Goal: Task Accomplishment & Management: Manage account settings

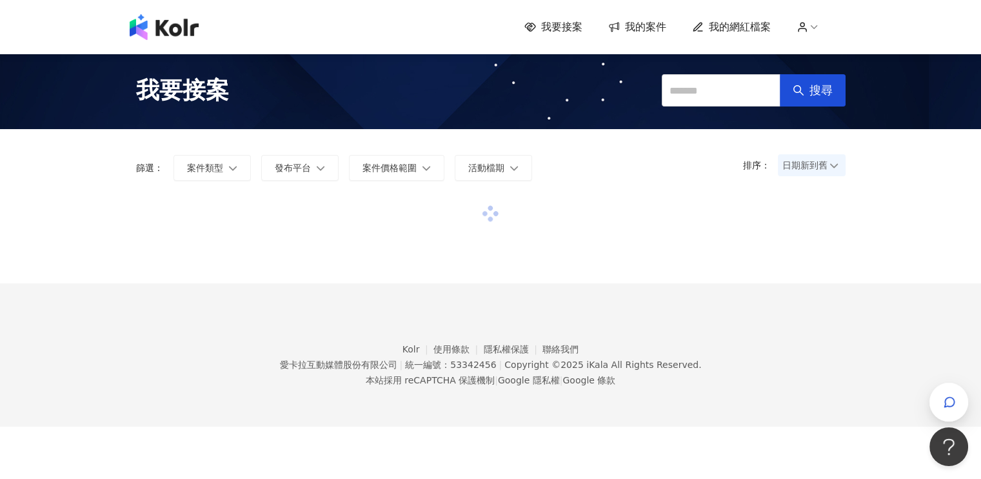
click at [637, 33] on span "我的案件" at bounding box center [645, 27] width 41 height 14
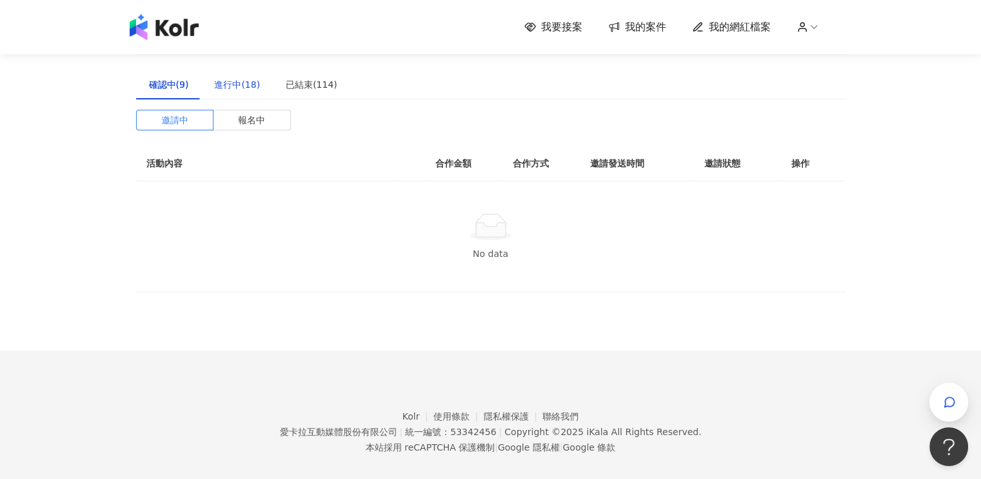
click at [247, 82] on div "進行中(18)" at bounding box center [237, 84] width 46 height 14
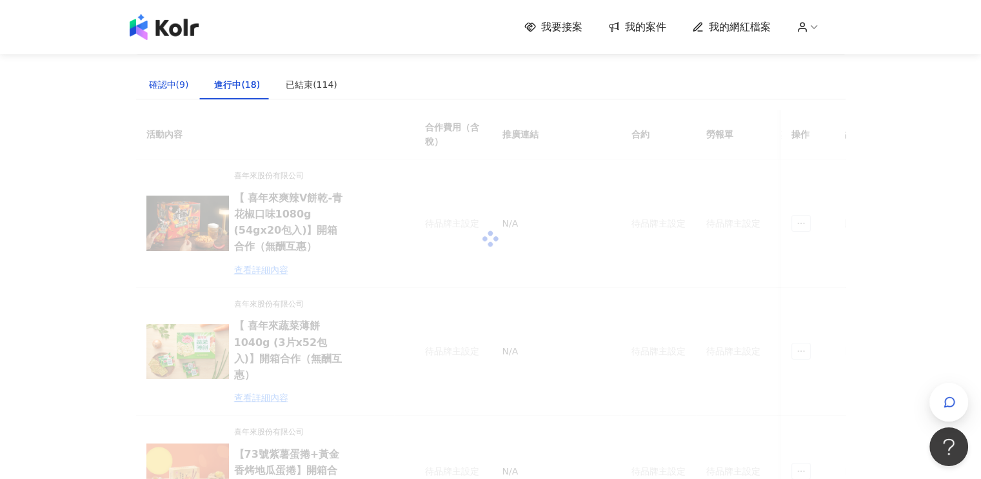
click at [174, 81] on div "確認中(9)" at bounding box center [169, 84] width 40 height 14
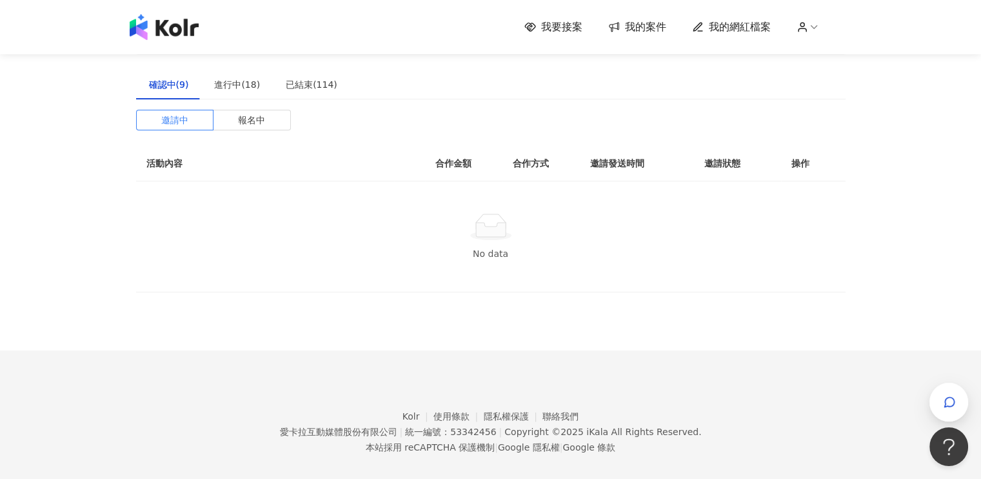
click at [570, 26] on span "我要接案" at bounding box center [561, 27] width 41 height 14
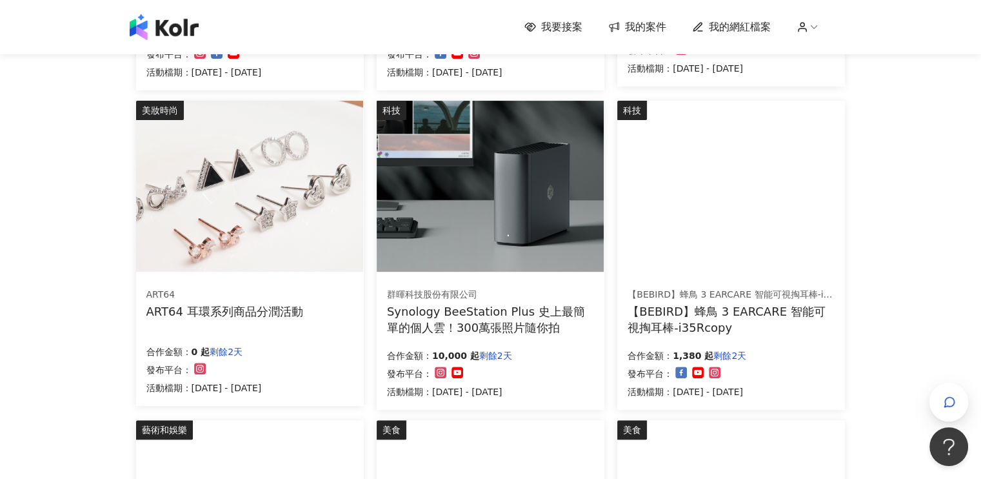
scroll to position [713, 0]
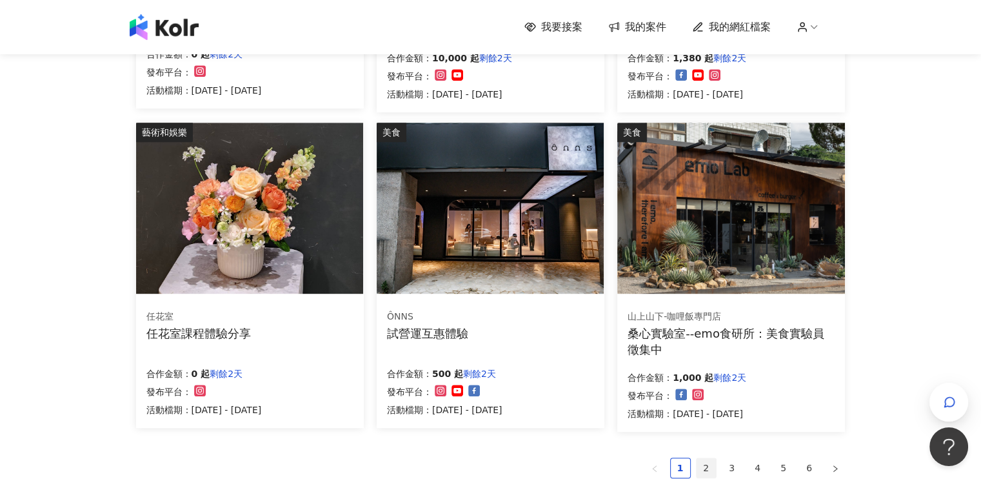
click at [710, 468] on link "2" at bounding box center [706, 467] width 19 height 19
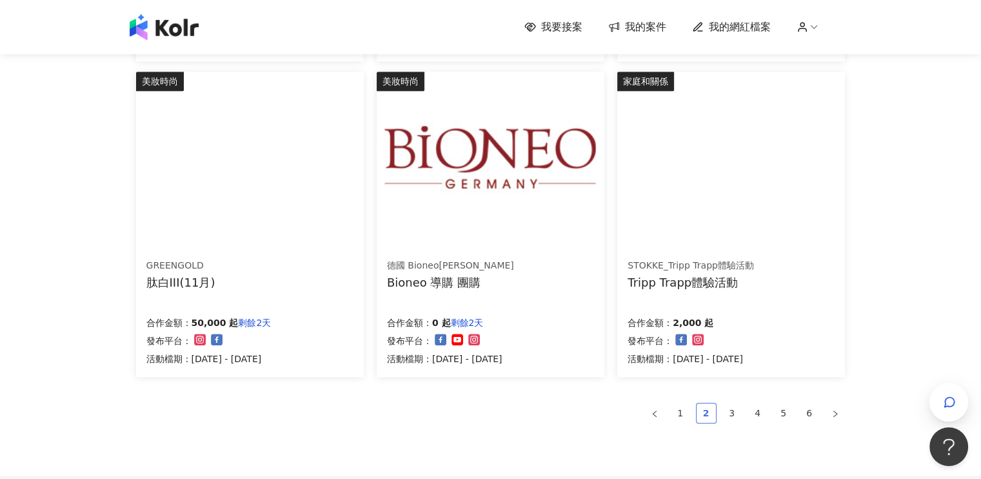
scroll to position [895, 0]
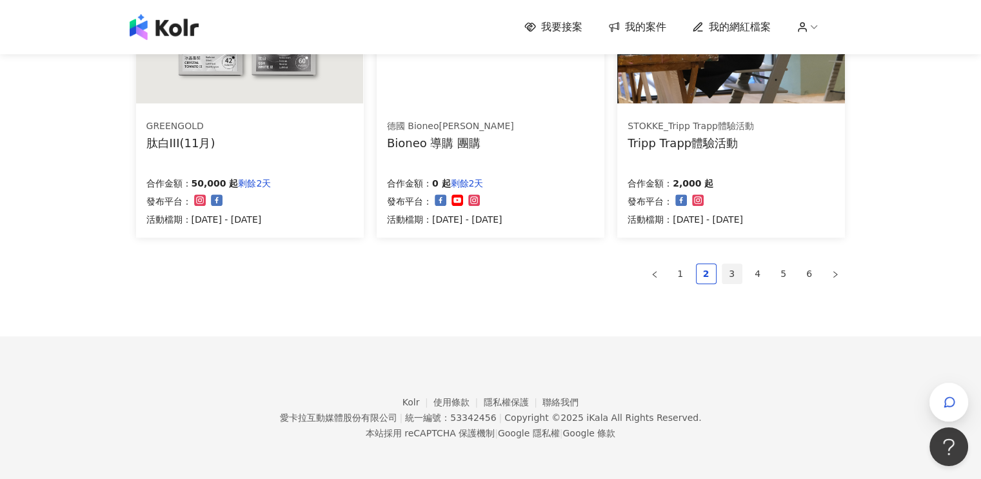
click at [739, 278] on link "3" at bounding box center [732, 273] width 19 height 19
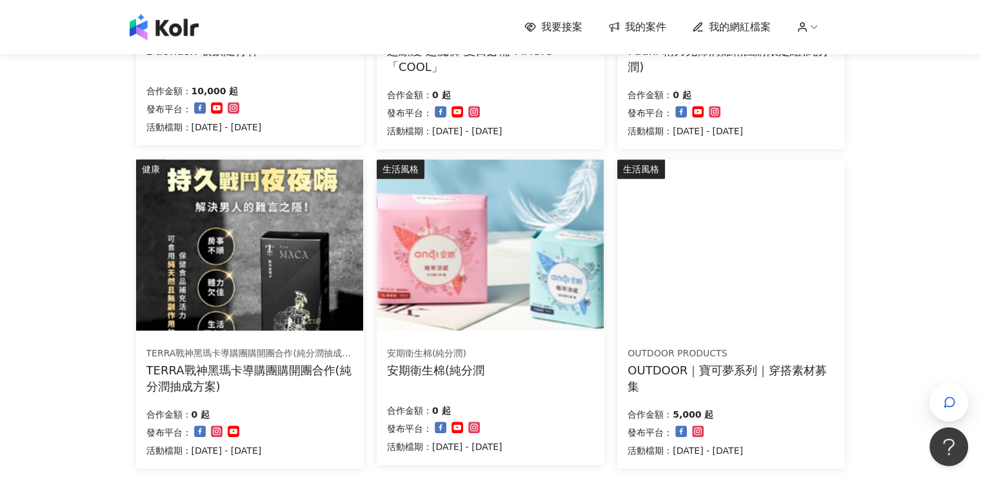
scroll to position [774, 0]
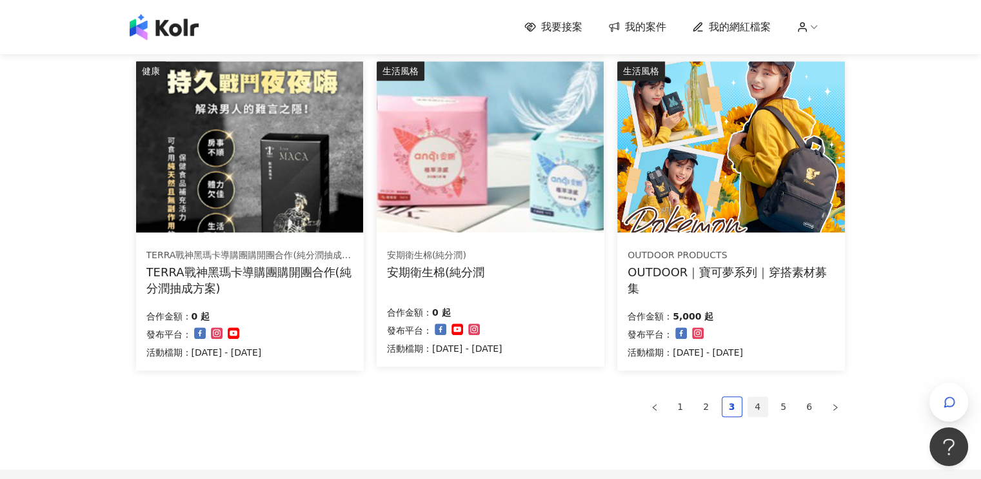
click at [759, 412] on link "4" at bounding box center [757, 406] width 19 height 19
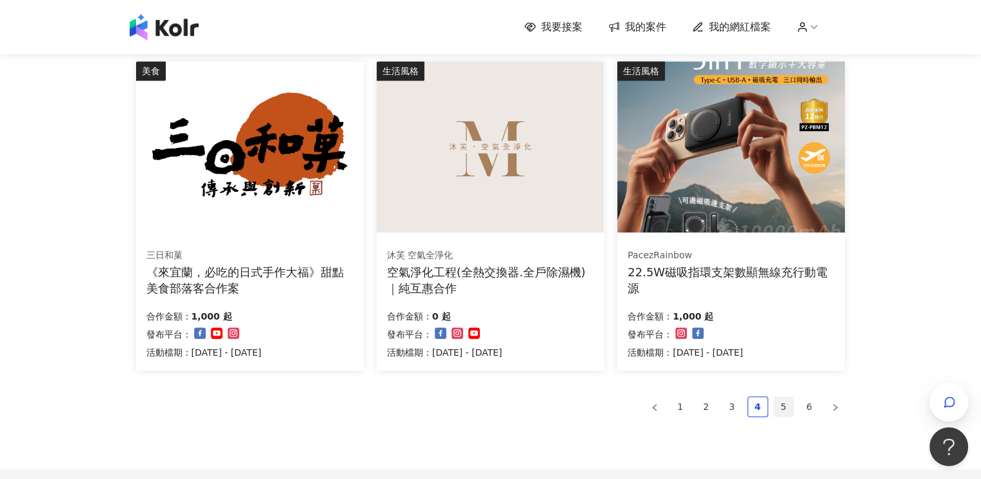
click at [785, 405] on link "5" at bounding box center [783, 406] width 19 height 19
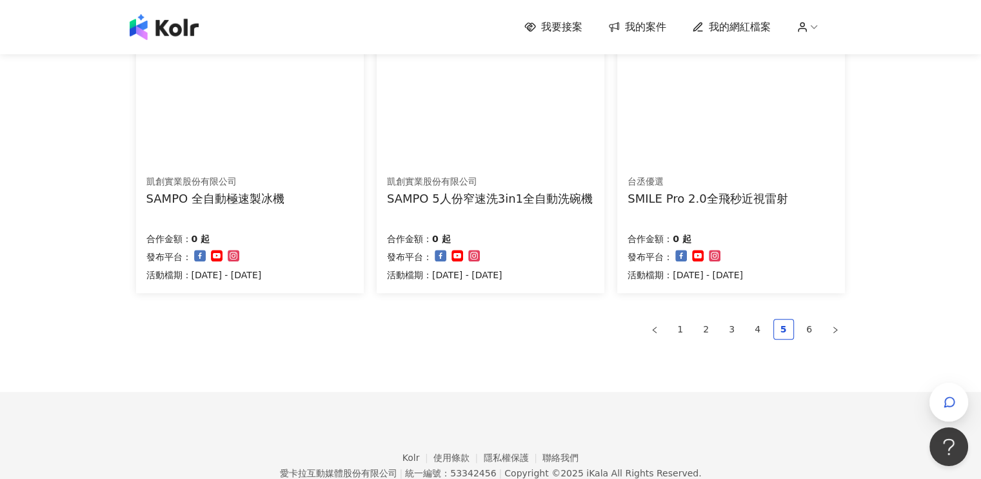
scroll to position [903, 0]
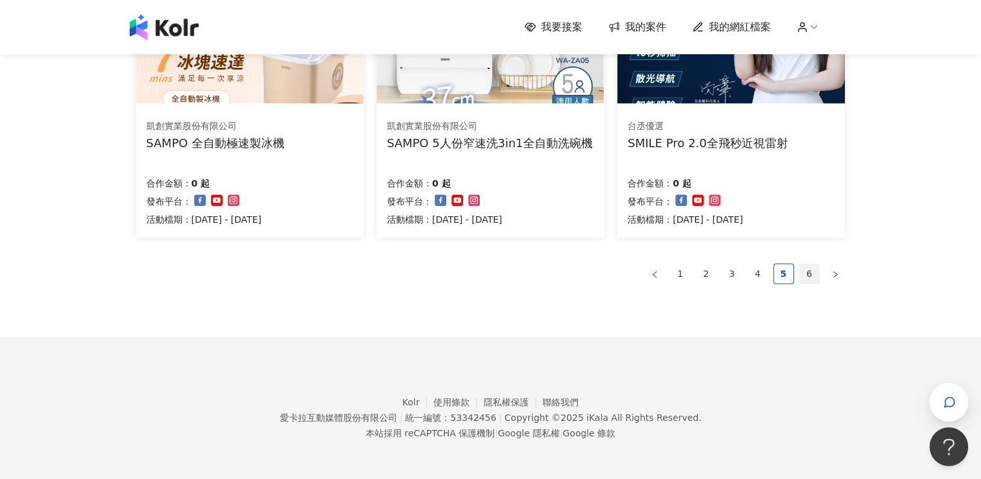
click at [808, 272] on link "6" at bounding box center [809, 273] width 19 height 19
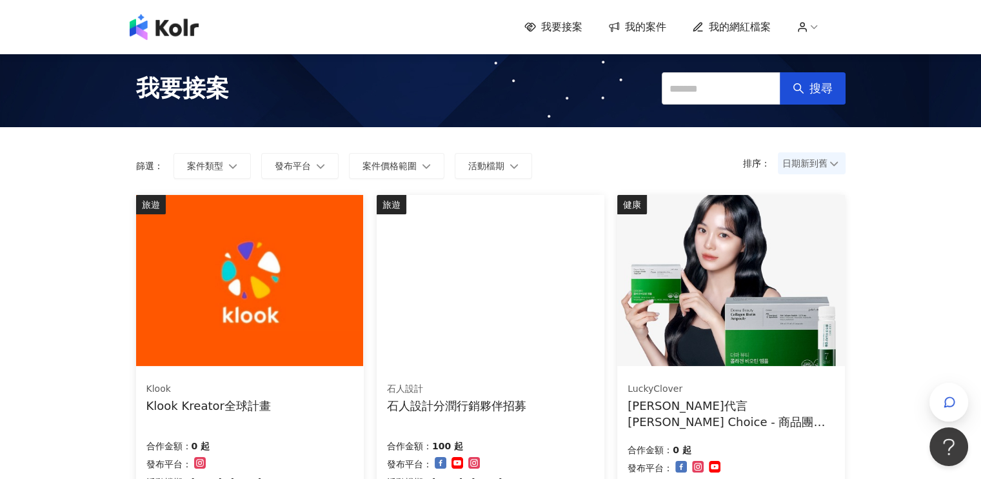
scroll to position [0, 0]
